Goal: Information Seeking & Learning: Learn about a topic

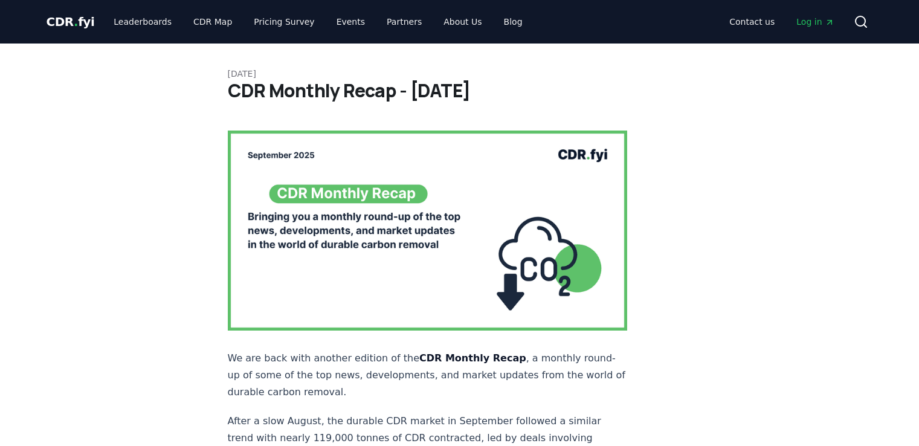
scroll to position [181, 0]
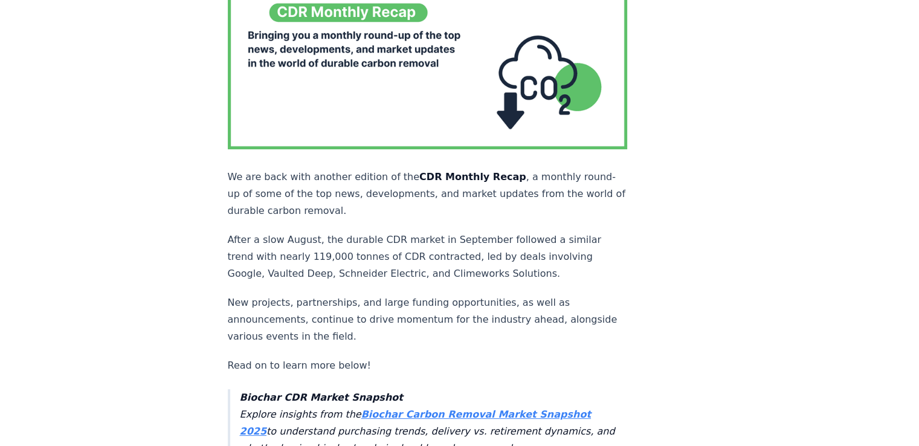
click at [532, 294] on p "New projects, partnerships, and large funding opportunities, as well as announc…" at bounding box center [428, 319] width 400 height 51
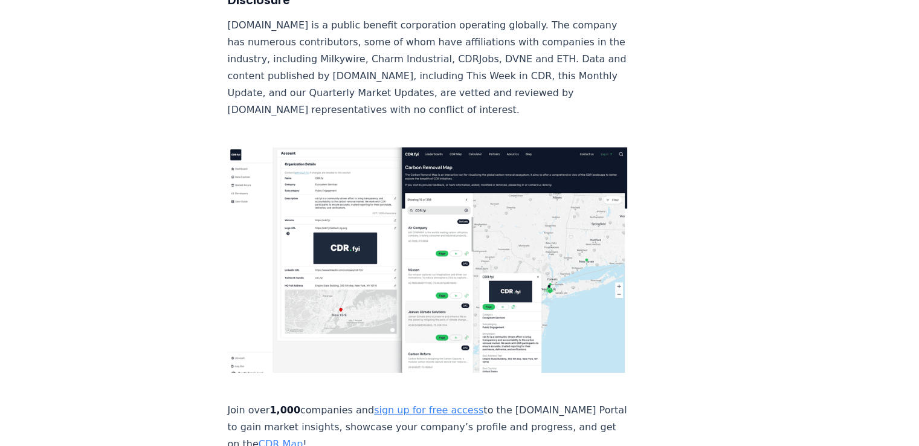
scroll to position [8279, 0]
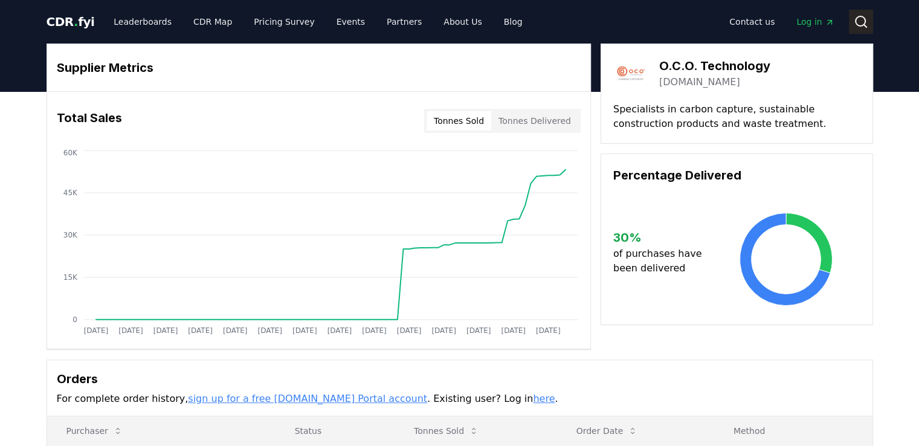
click at [863, 22] on icon at bounding box center [860, 21] width 14 height 14
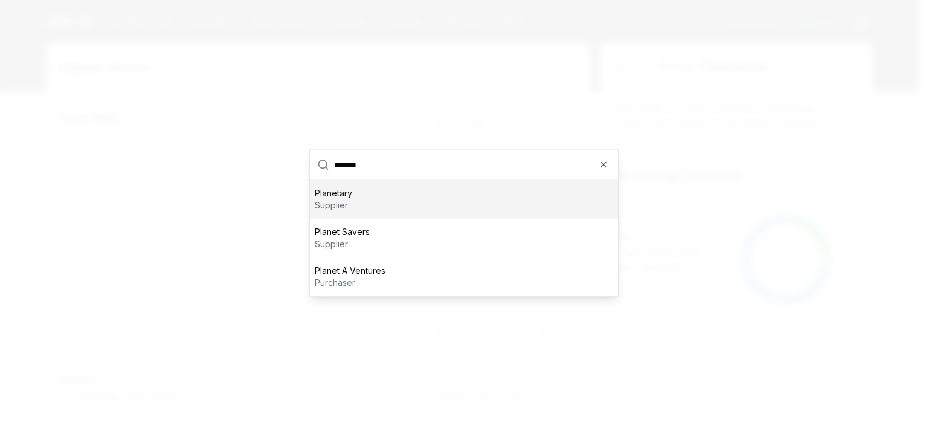
type input "********"
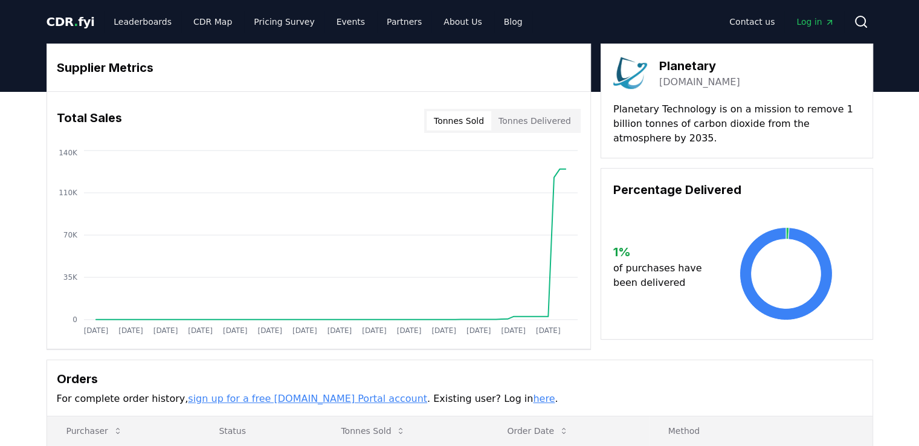
click at [530, 123] on button "Tonnes Delivered" at bounding box center [534, 120] width 87 height 19
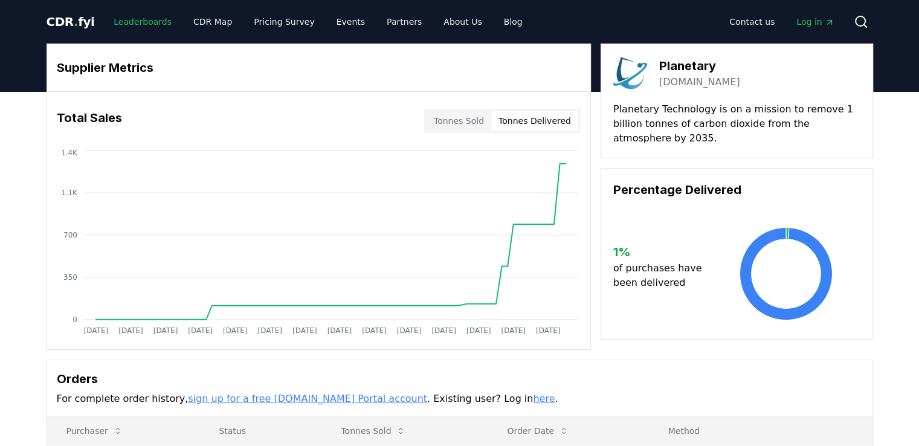
click at [143, 19] on link "Leaderboards" at bounding box center [142, 22] width 77 height 22
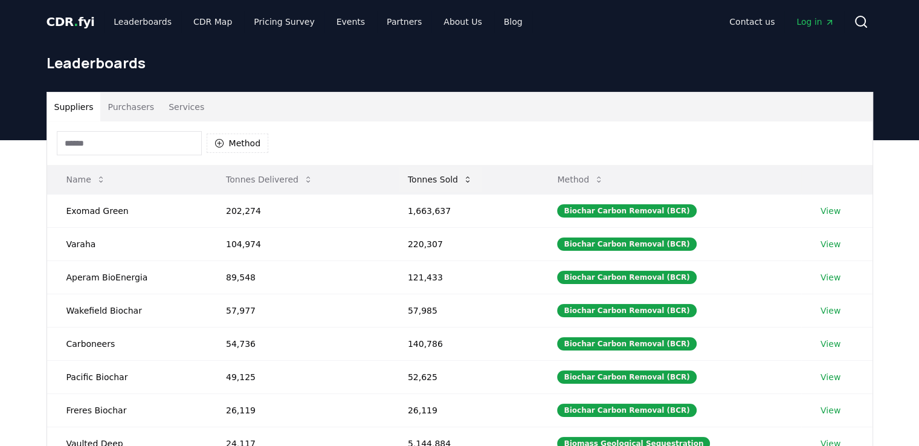
click at [447, 179] on button "Tonnes Sold" at bounding box center [440, 179] width 84 height 24
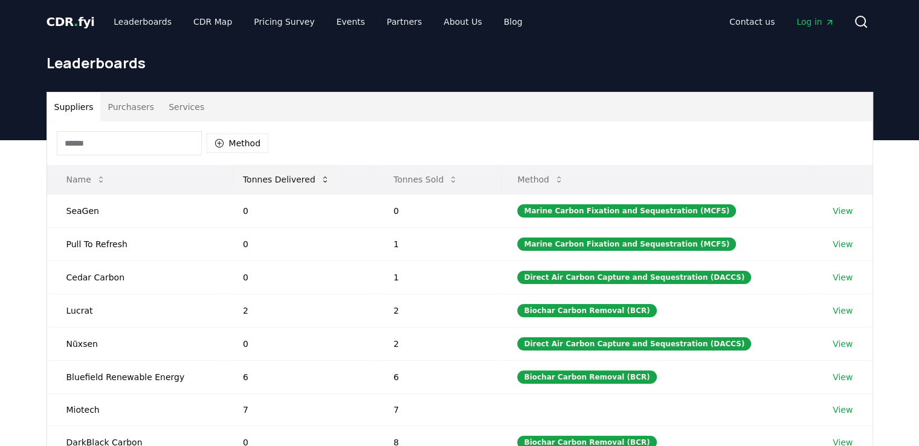
click at [281, 177] on button "Tonnes Delivered" at bounding box center [286, 179] width 106 height 24
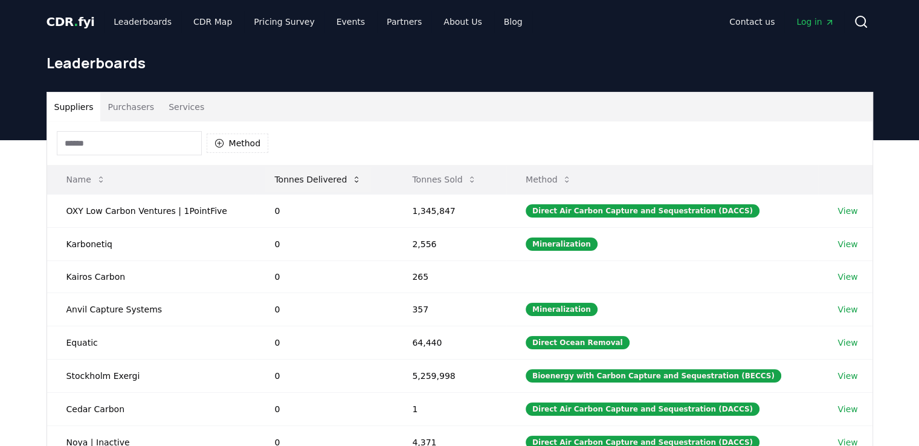
click at [295, 177] on button "Tonnes Delivered" at bounding box center [318, 179] width 106 height 24
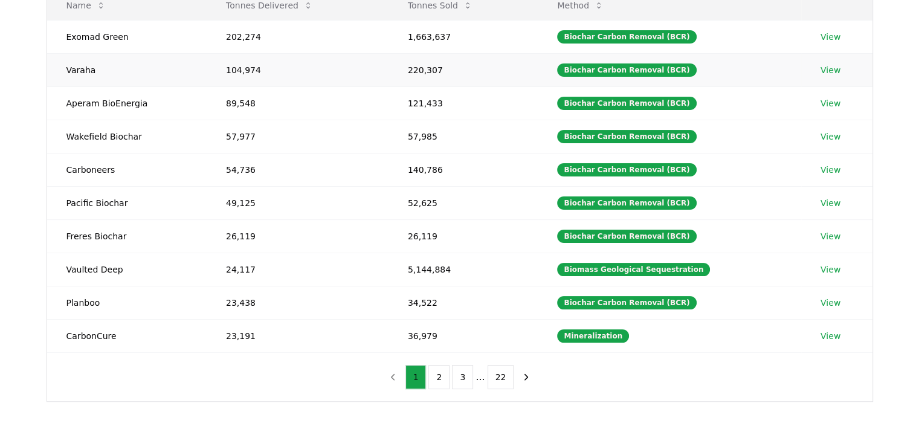
scroll to position [302, 0]
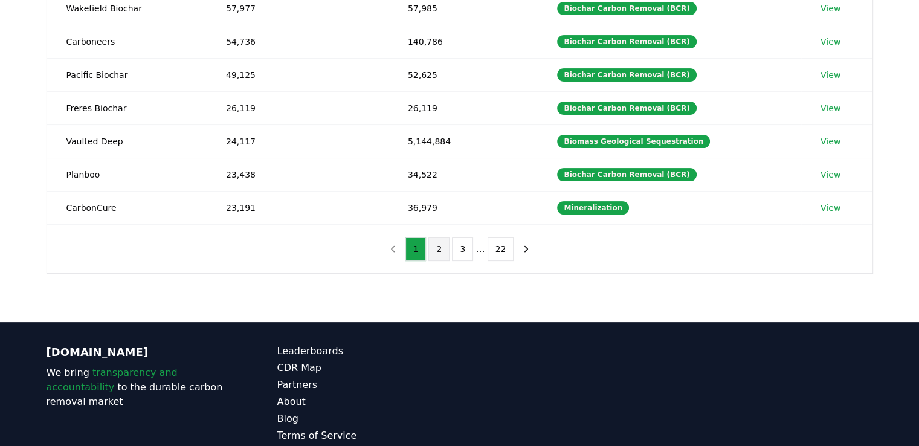
click at [443, 250] on button "2" at bounding box center [438, 249] width 21 height 24
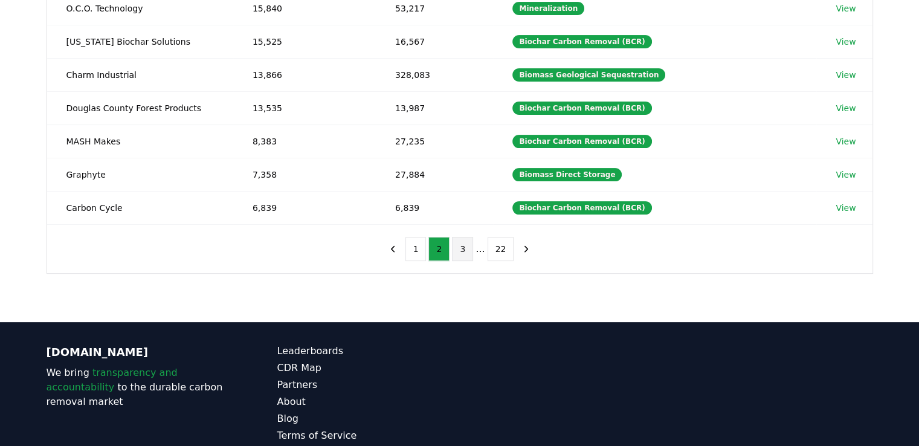
click at [460, 252] on button "3" at bounding box center [462, 249] width 21 height 24
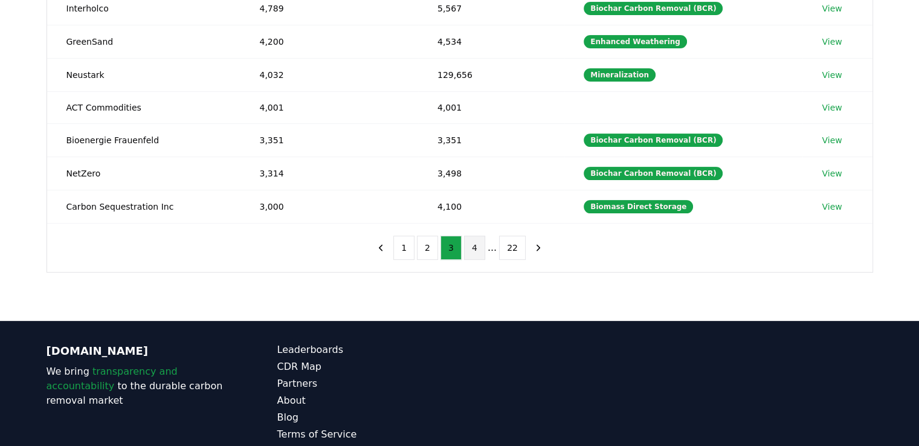
click at [475, 252] on button "4" at bounding box center [474, 248] width 21 height 24
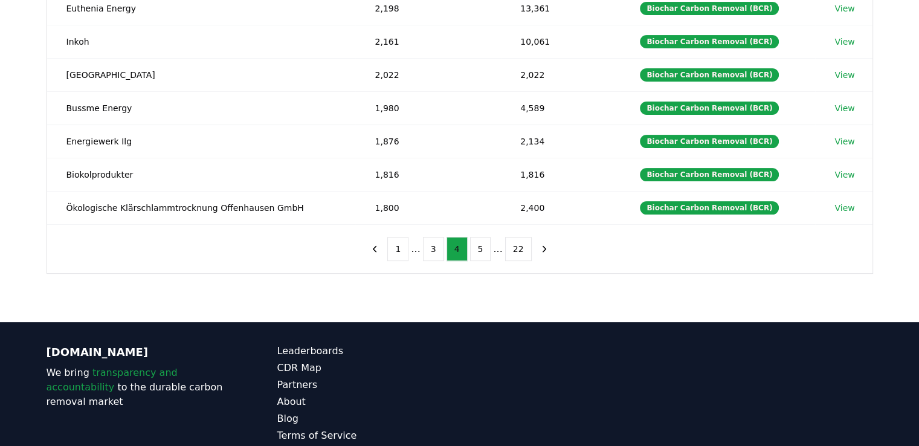
scroll to position [242, 0]
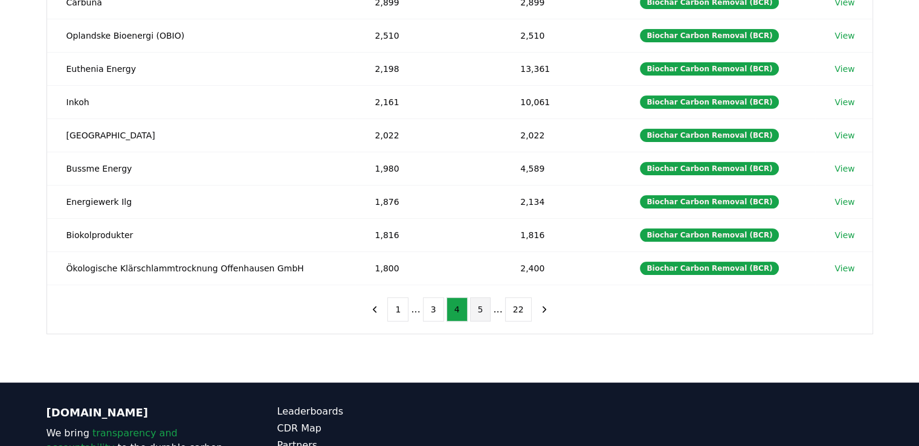
click at [481, 307] on button "5" at bounding box center [480, 309] width 21 height 24
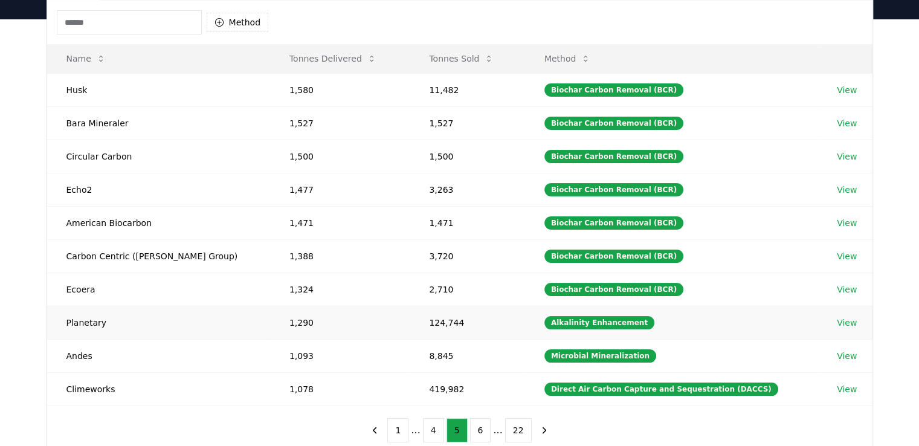
scroll to position [0, 0]
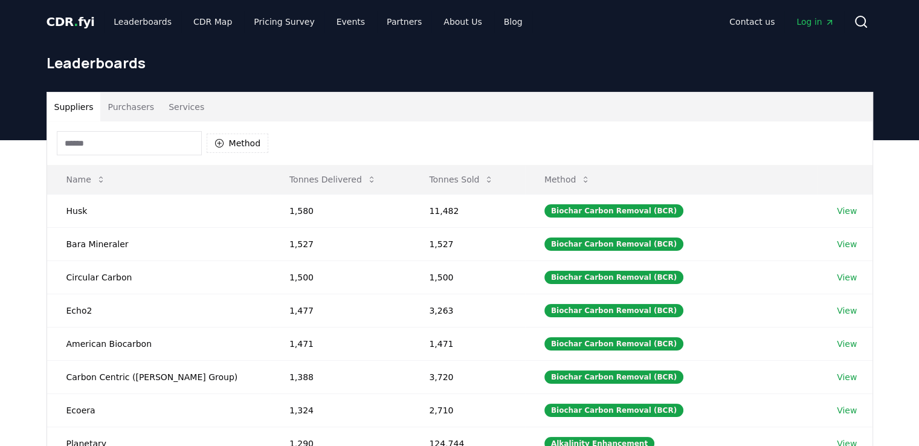
click at [156, 141] on input at bounding box center [129, 143] width 145 height 24
click at [135, 106] on button "Purchasers" at bounding box center [130, 106] width 61 height 29
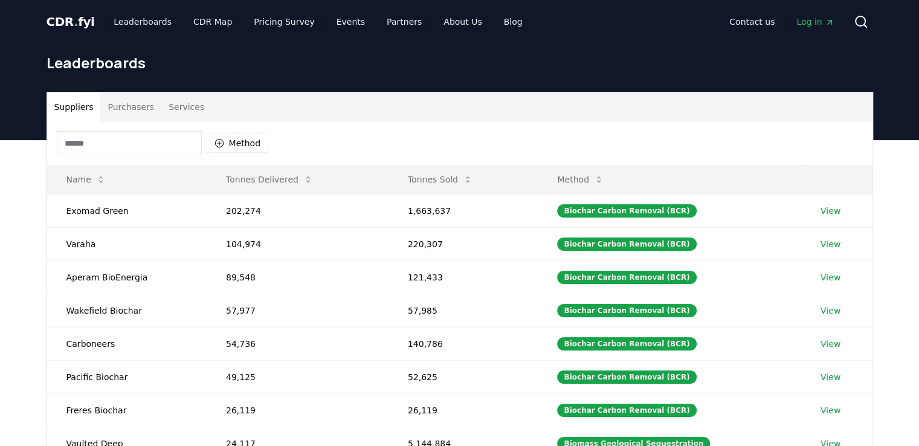
click at [83, 111] on button "Suppliers" at bounding box center [74, 106] width 54 height 29
click at [85, 140] on input at bounding box center [129, 143] width 145 height 24
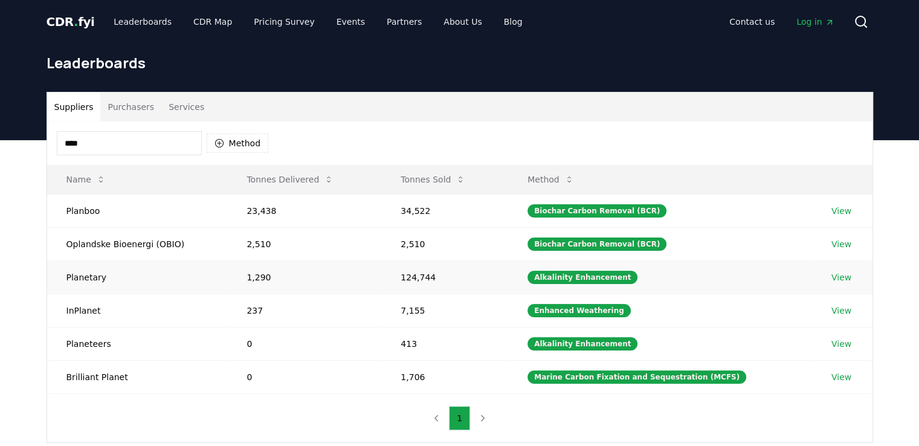
type input "****"
click at [836, 276] on link "View" at bounding box center [841, 277] width 20 height 12
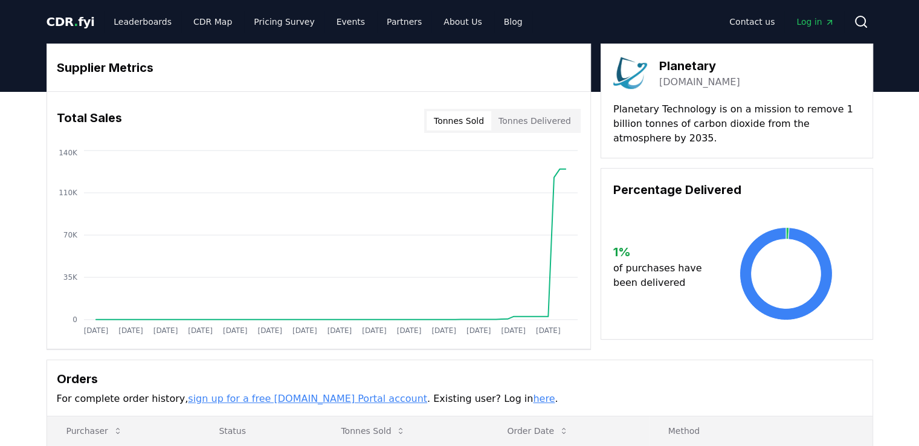
click at [541, 117] on button "Tonnes Delivered" at bounding box center [534, 120] width 87 height 19
click at [447, 123] on button "Tonnes Sold" at bounding box center [458, 120] width 65 height 19
click at [525, 121] on button "Tonnes Delivered" at bounding box center [534, 120] width 87 height 19
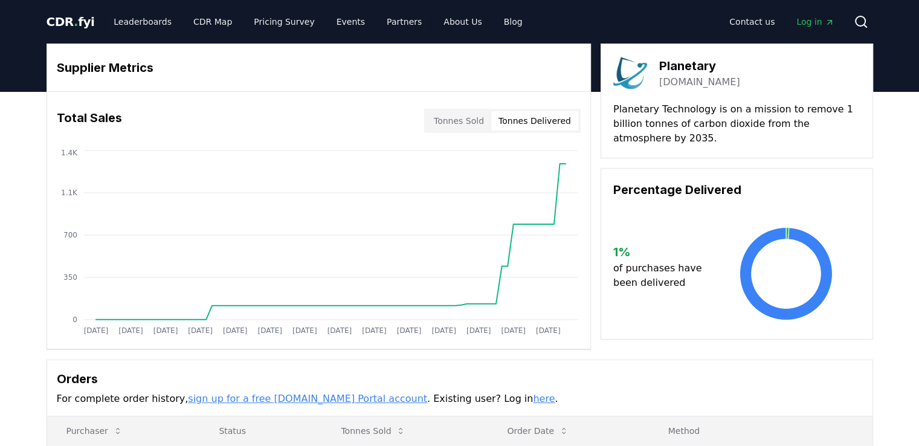
click at [457, 124] on button "Tonnes Sold" at bounding box center [458, 120] width 65 height 19
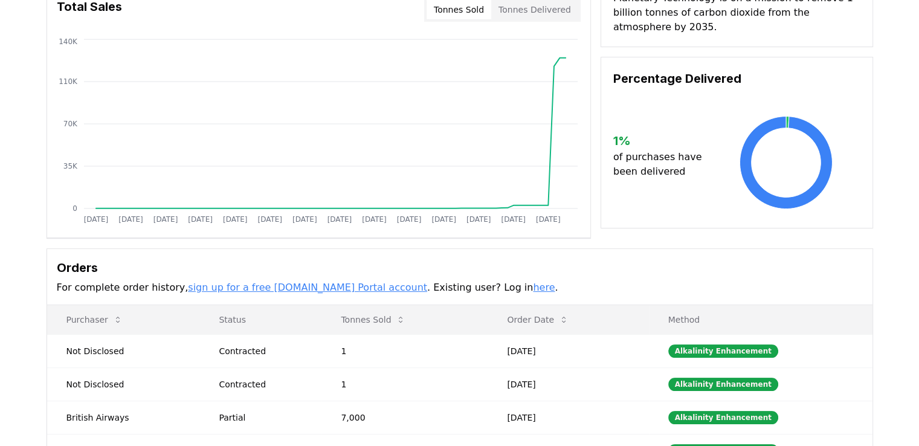
scroll to position [181, 0]
